Goal: Information Seeking & Learning: Learn about a topic

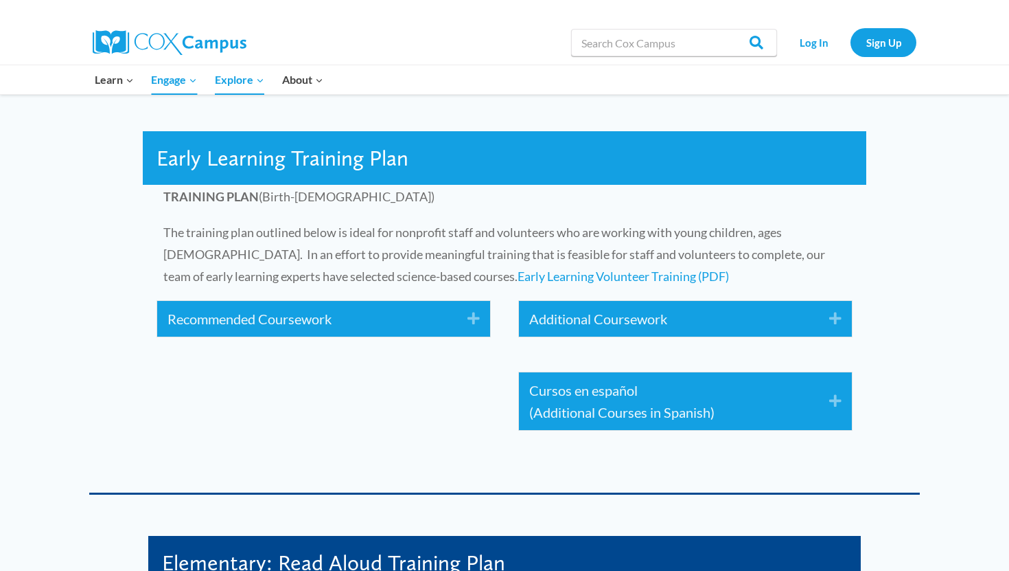
scroll to position [2029, 0]
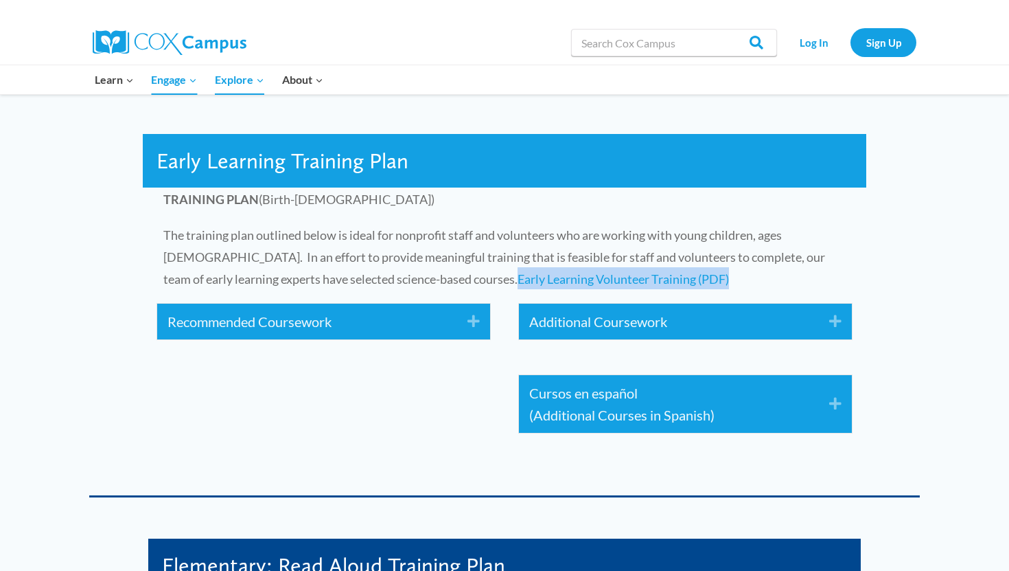
click at [471, 323] on icon "Expand" at bounding box center [468, 321] width 23 height 22
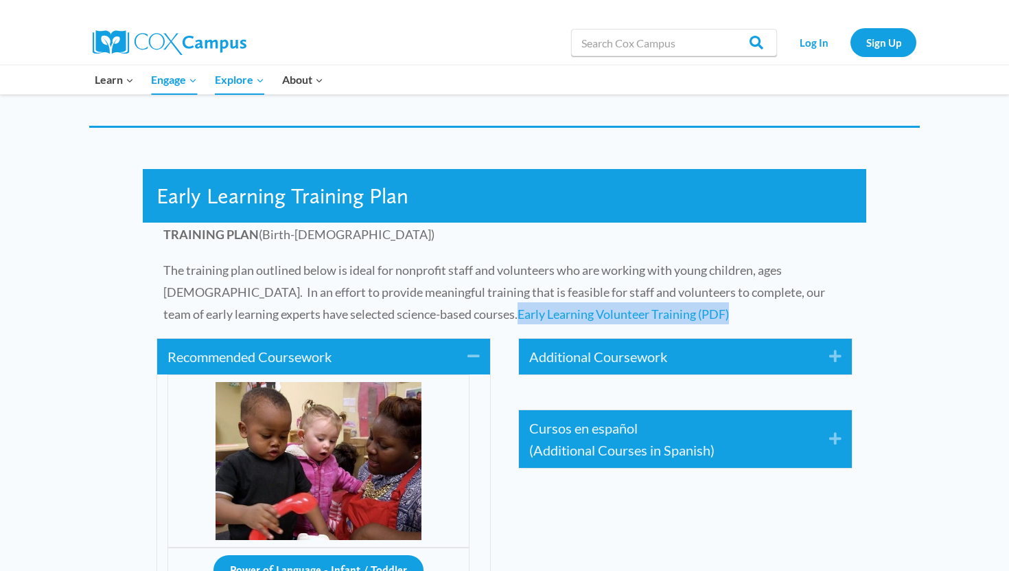
scroll to position [1996, 0]
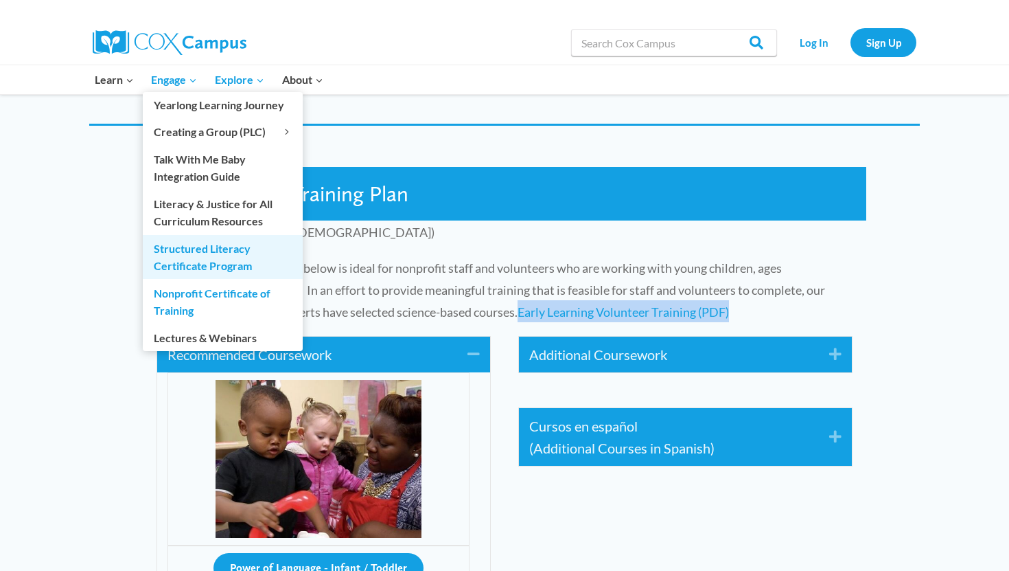
click at [198, 262] on link "Structured Literacy Certificate Program" at bounding box center [223, 257] width 160 height 44
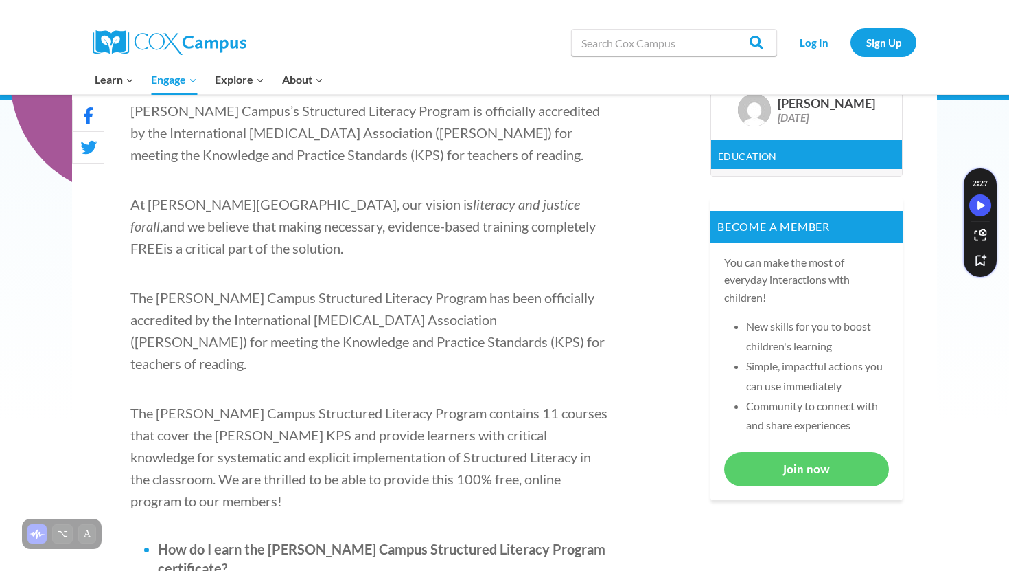
scroll to position [435, 0]
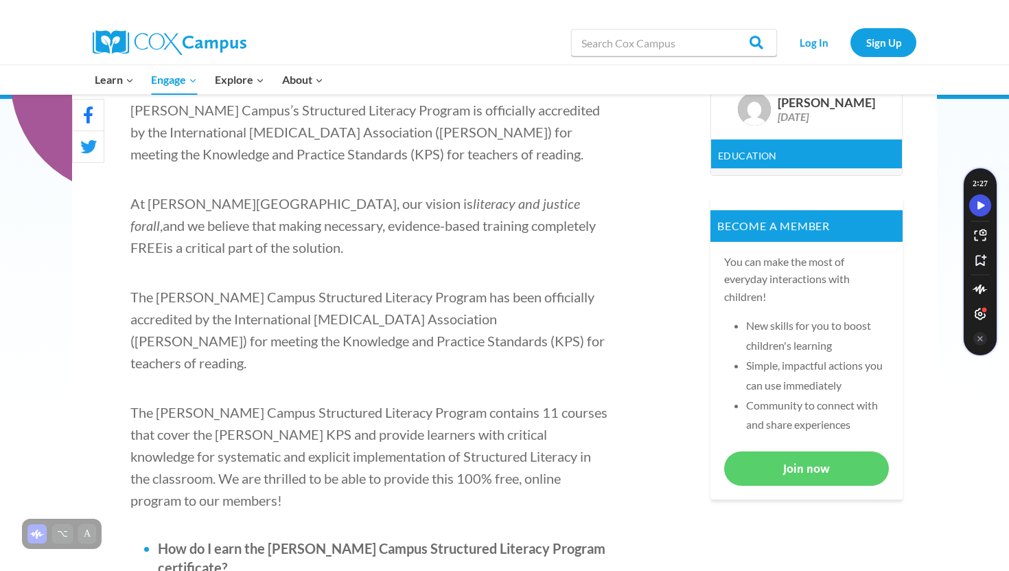
click at [980, 211] on button "Speechify play button" at bounding box center [980, 205] width 22 height 22
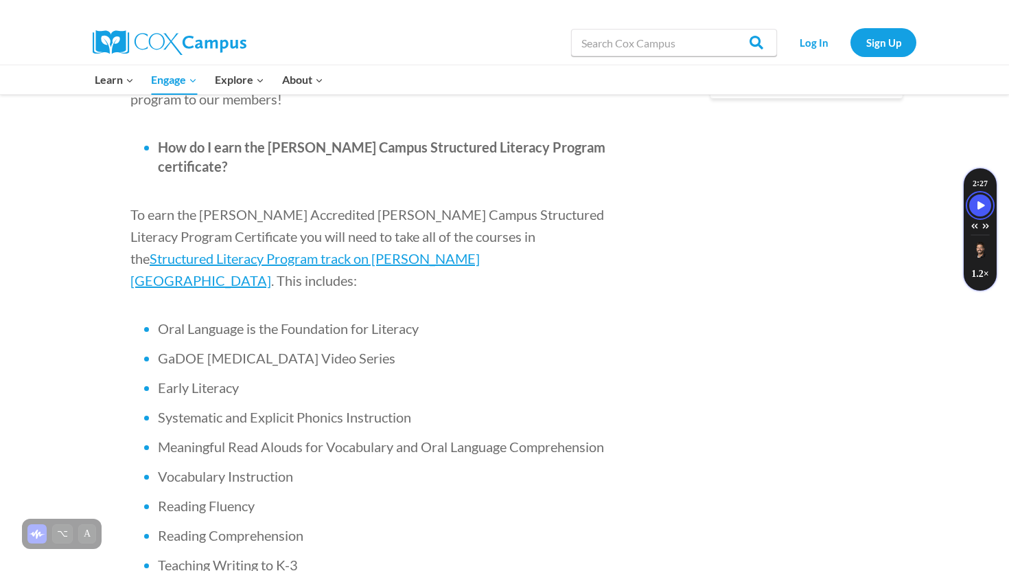
scroll to position [835, 0]
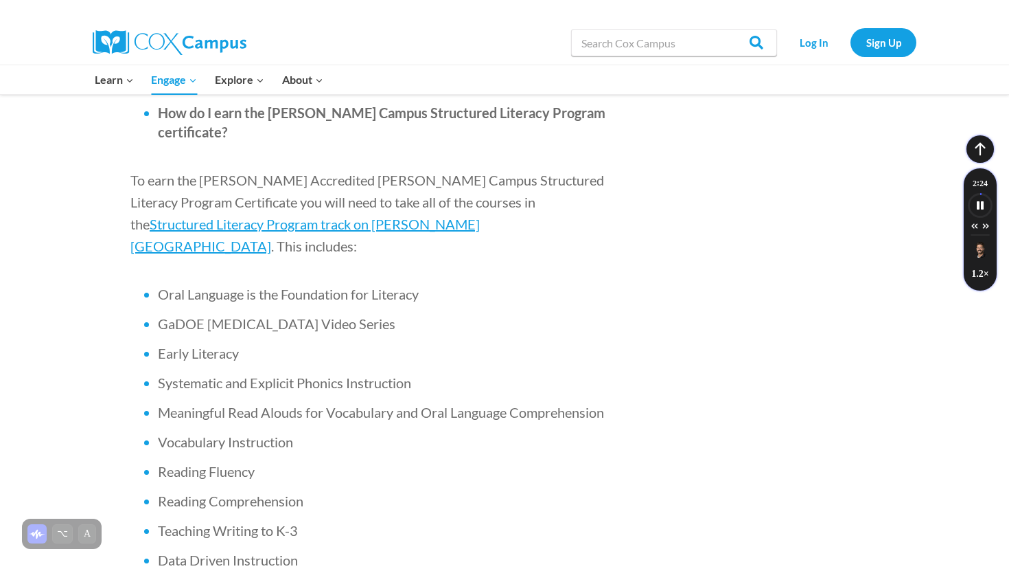
click at [520, 314] on li "GaDOE [MEDICAL_DATA] Video Series" at bounding box center [384, 323] width 453 height 19
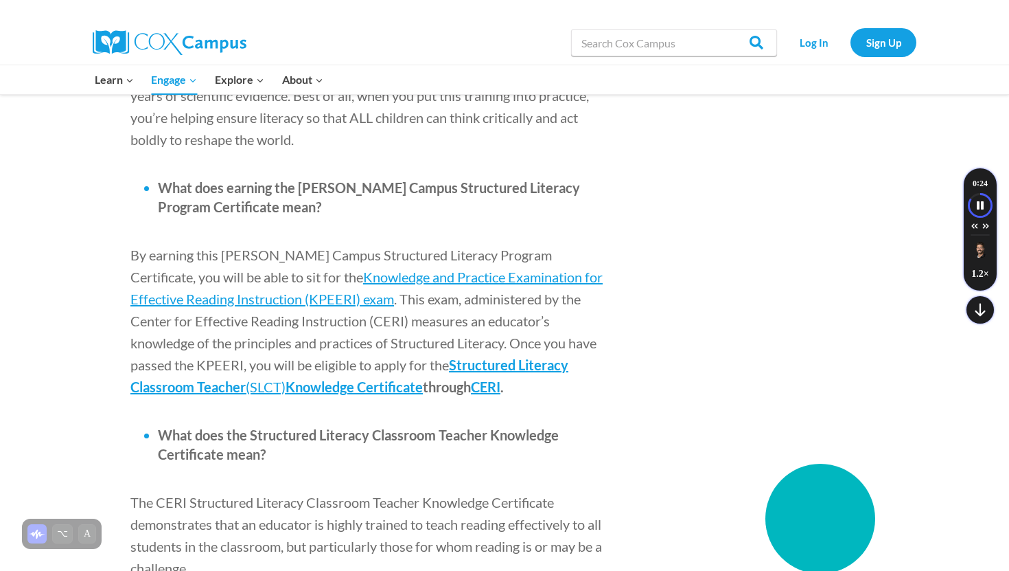
scroll to position [1636, 0]
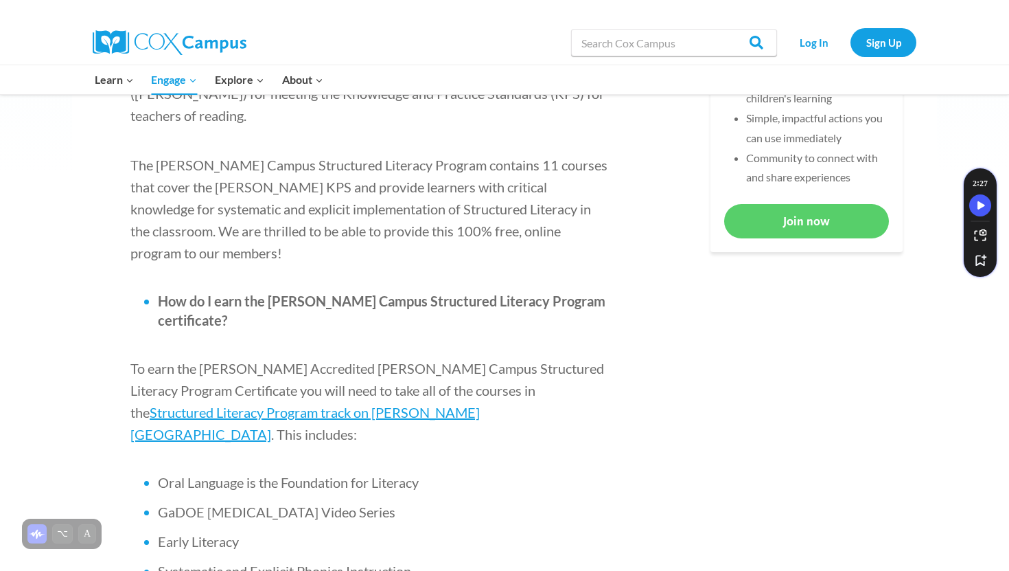
scroll to position [759, 0]
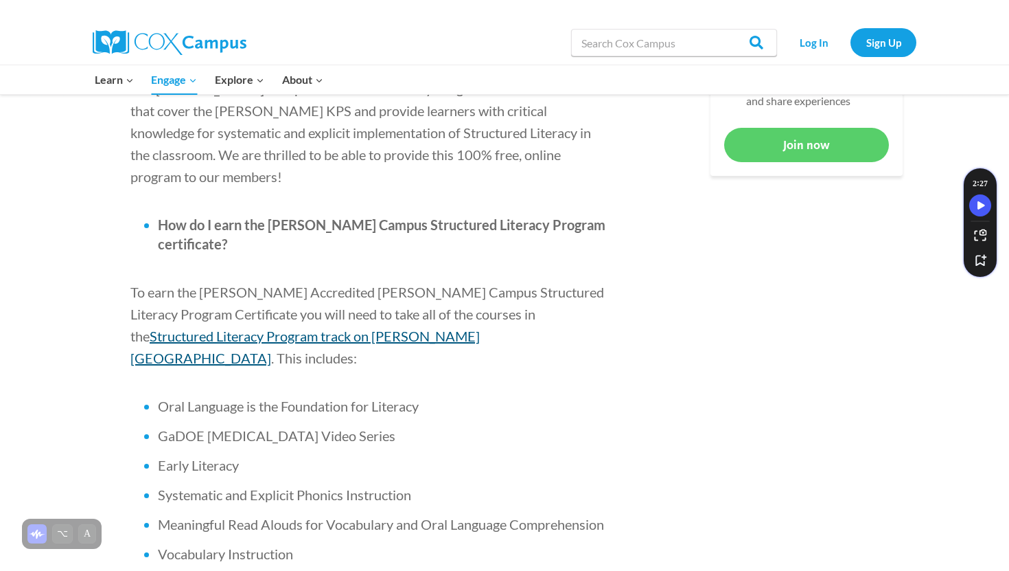
click at [480, 327] on span "Structured Literacy Program track on Cox Campus" at bounding box center [304, 346] width 349 height 38
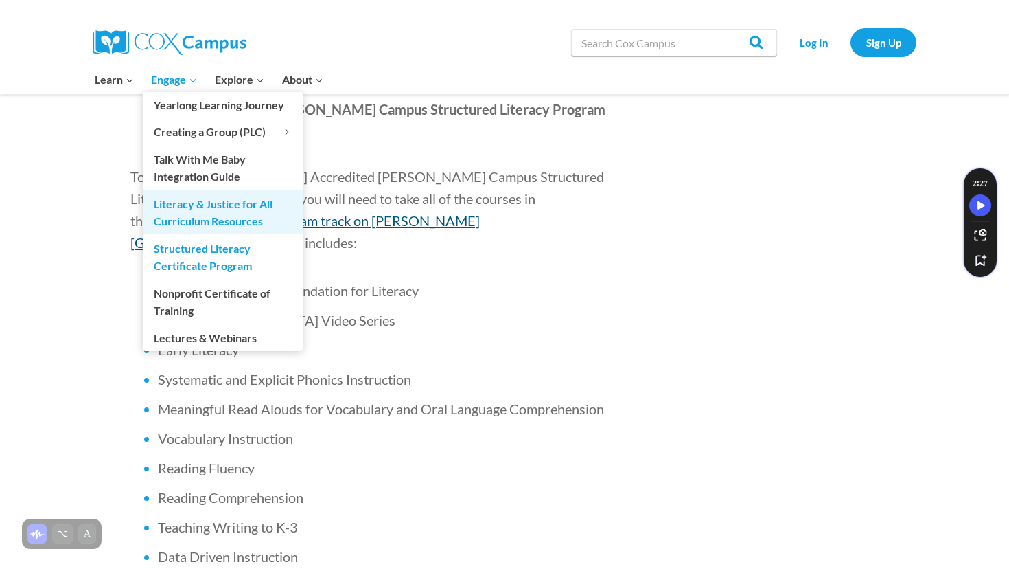
scroll to position [863, 0]
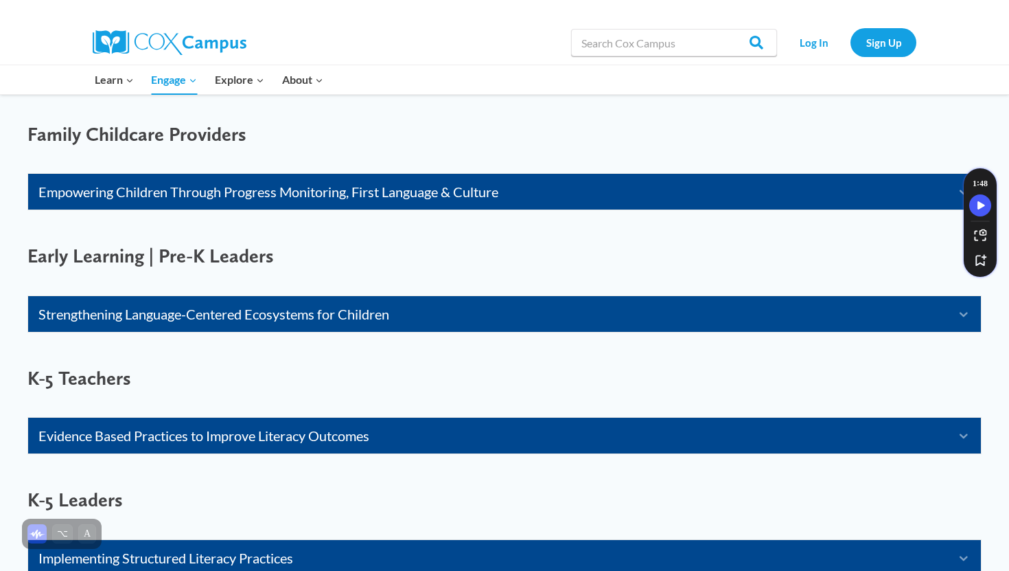
scroll to position [871, 0]
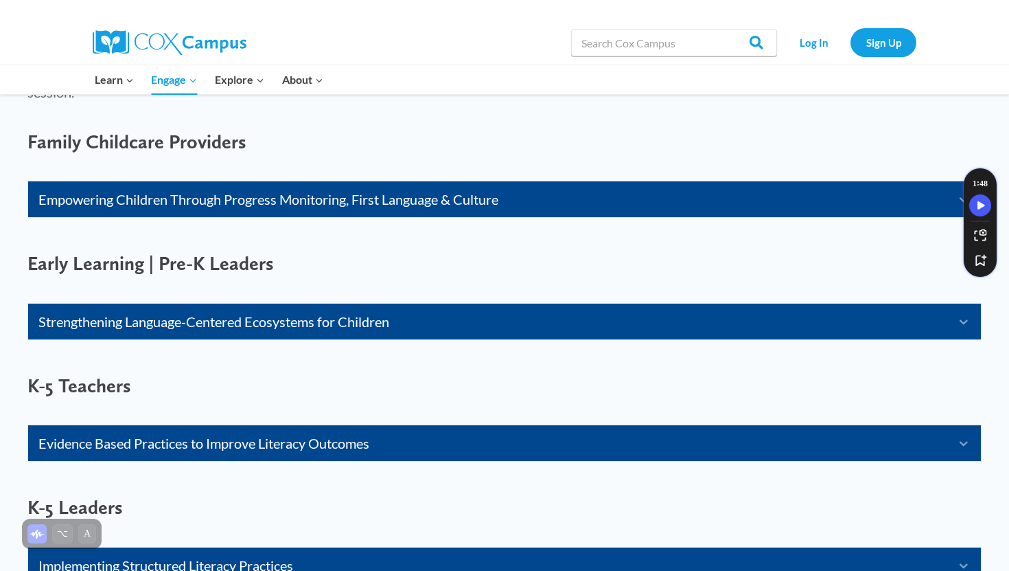
click at [965, 324] on icon "Expand" at bounding box center [959, 321] width 24 height 22
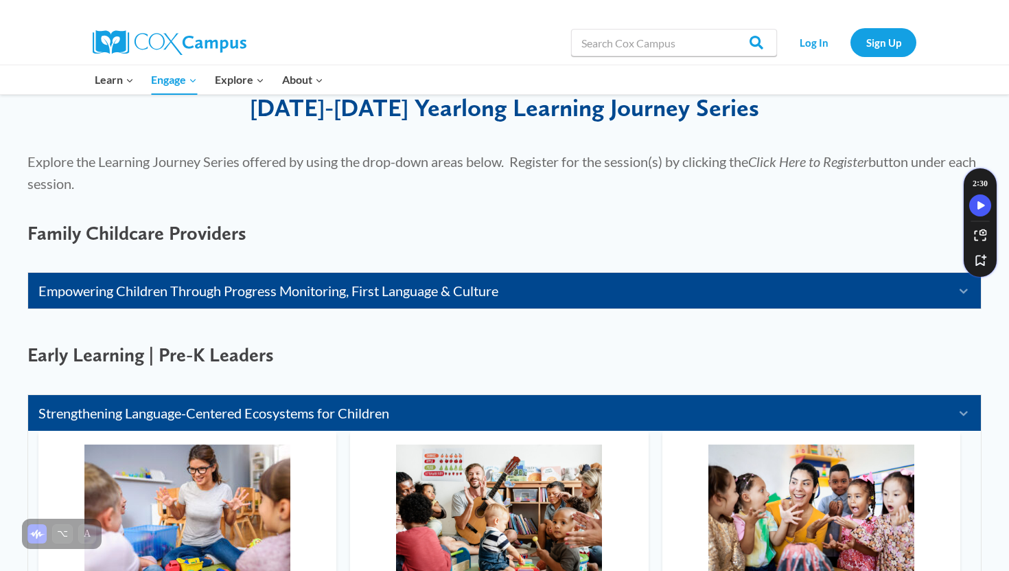
scroll to position [771, 0]
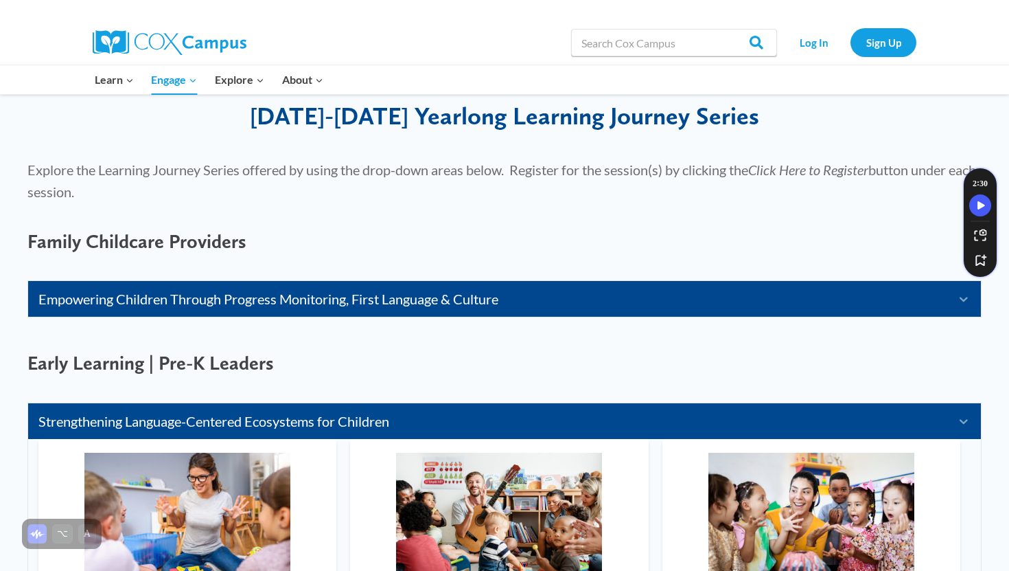
click at [646, 268] on div "Empowering Children Through Progress Monitoring, First Language & Culture Expan…" at bounding box center [505, 301] width 982 height 71
click at [646, 274] on div "Empowering Children Through Progress Monitoring, First Language & Culture Expan…" at bounding box center [505, 301] width 982 height 71
click at [644, 286] on div "Empowering Children Through Progress Monitoring, First Language & Culture Expand" at bounding box center [504, 299] width 953 height 36
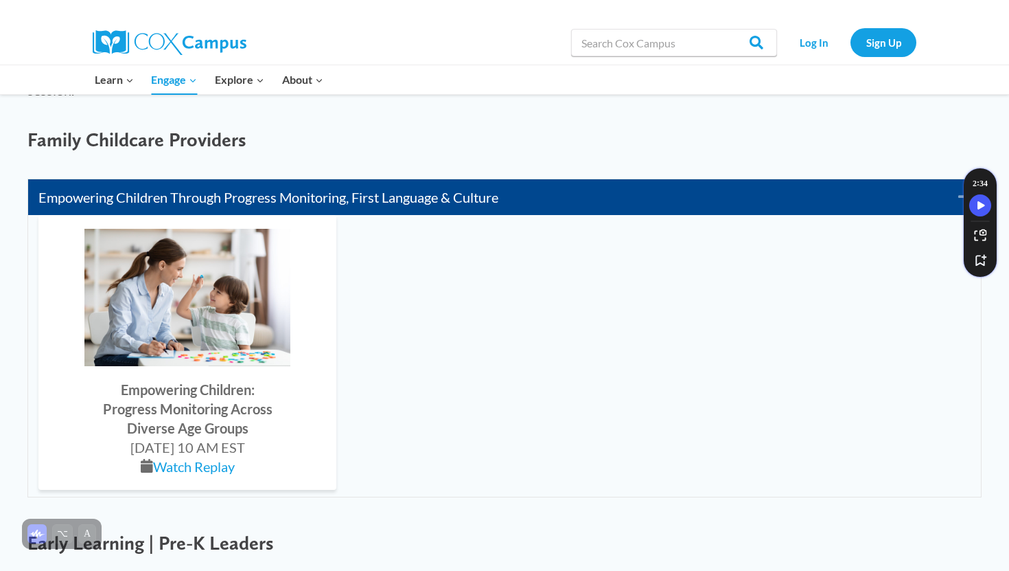
scroll to position [879, 0]
